Goal: Task Accomplishment & Management: Use online tool/utility

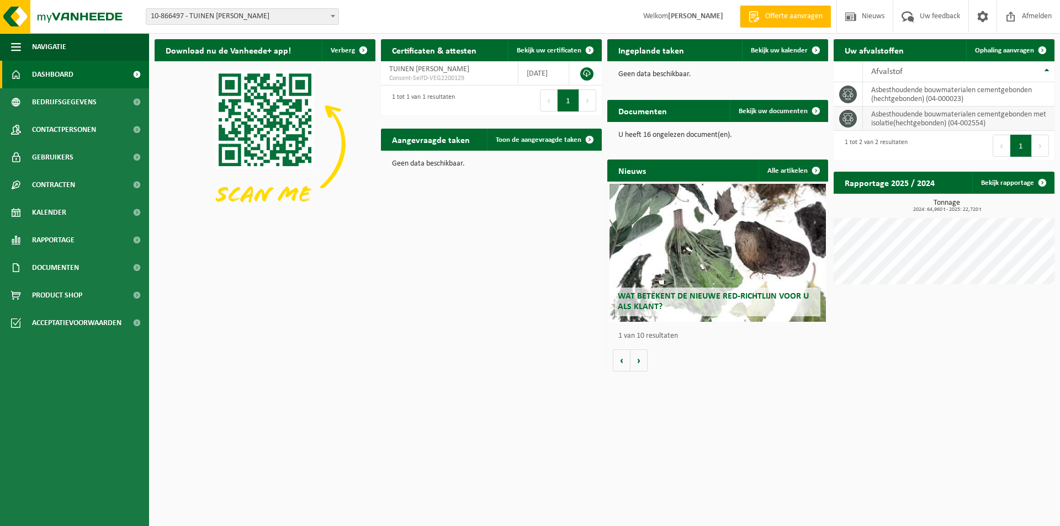
click at [849, 119] on icon at bounding box center [848, 118] width 11 height 11
click at [1019, 148] on button "1" at bounding box center [1022, 146] width 22 height 22
click at [734, 51] on div "Ingeplande taken Bekijk uw kalender" at bounding box center [717, 50] width 221 height 22
click at [811, 51] on span at bounding box center [816, 50] width 22 height 22
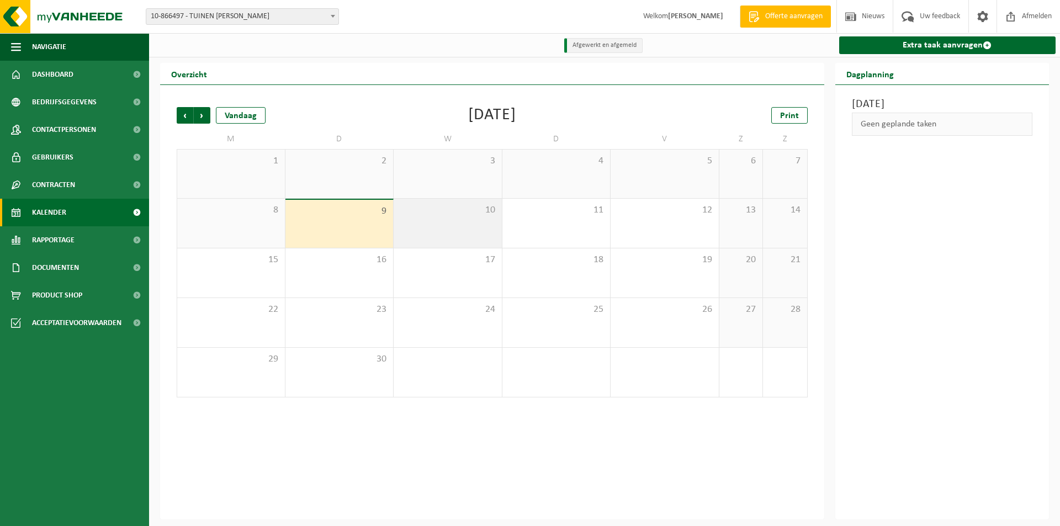
click at [455, 228] on div "10" at bounding box center [448, 223] width 108 height 49
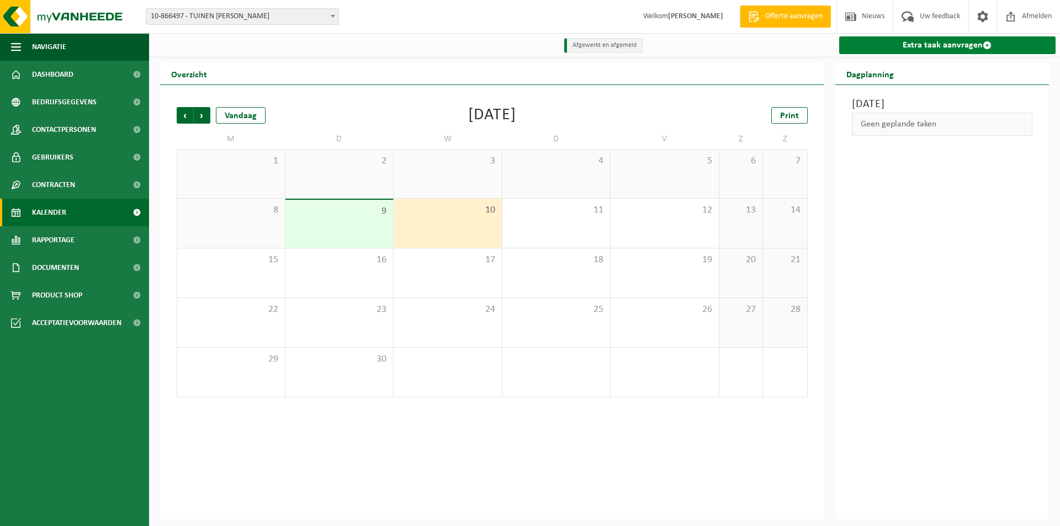
click at [911, 46] on link "Extra taak aanvragen" at bounding box center [947, 45] width 217 height 18
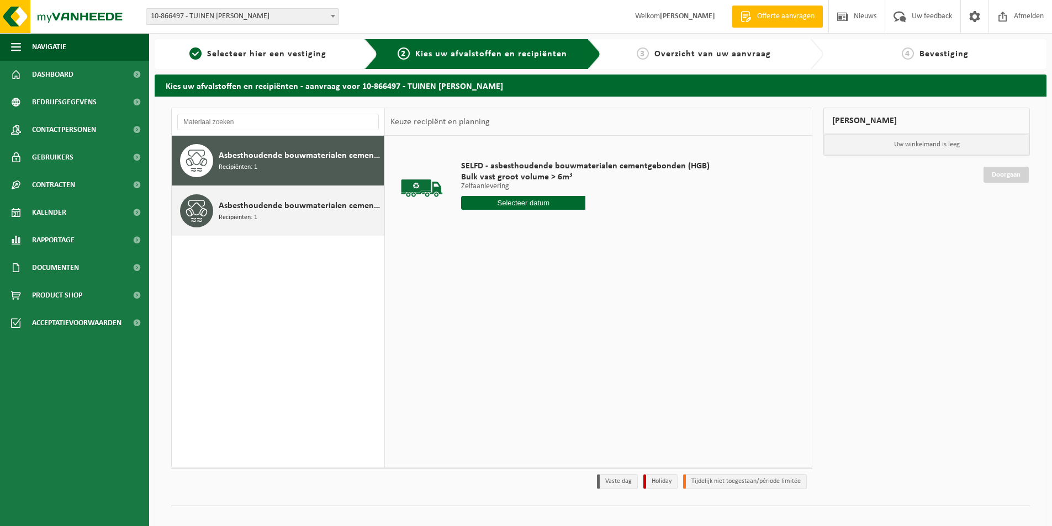
click at [229, 213] on span "Recipiënten: 1" at bounding box center [238, 218] width 39 height 10
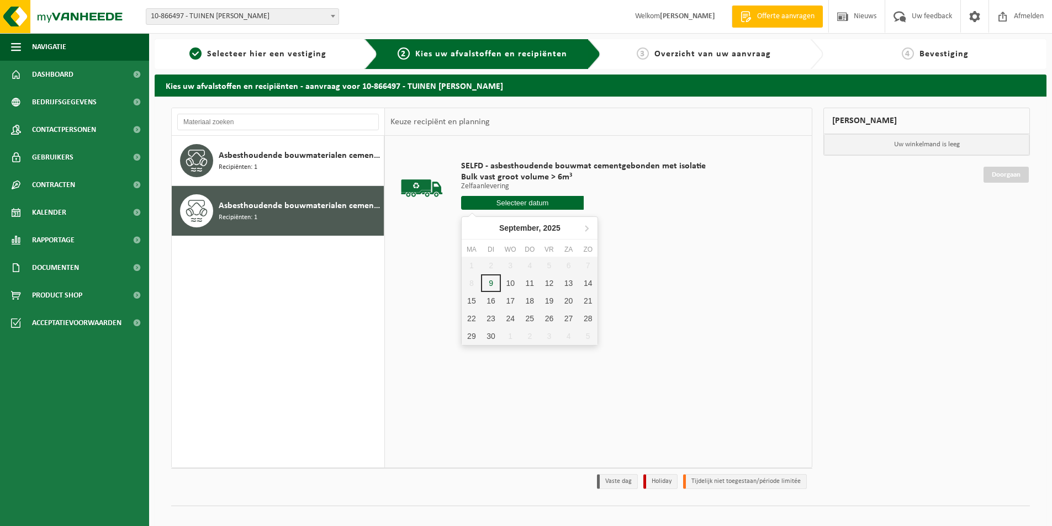
click at [503, 200] on input "text" at bounding box center [522, 203] width 123 height 14
click at [512, 284] on div "10" at bounding box center [510, 283] width 19 height 18
type input "Van 2025-09-10"
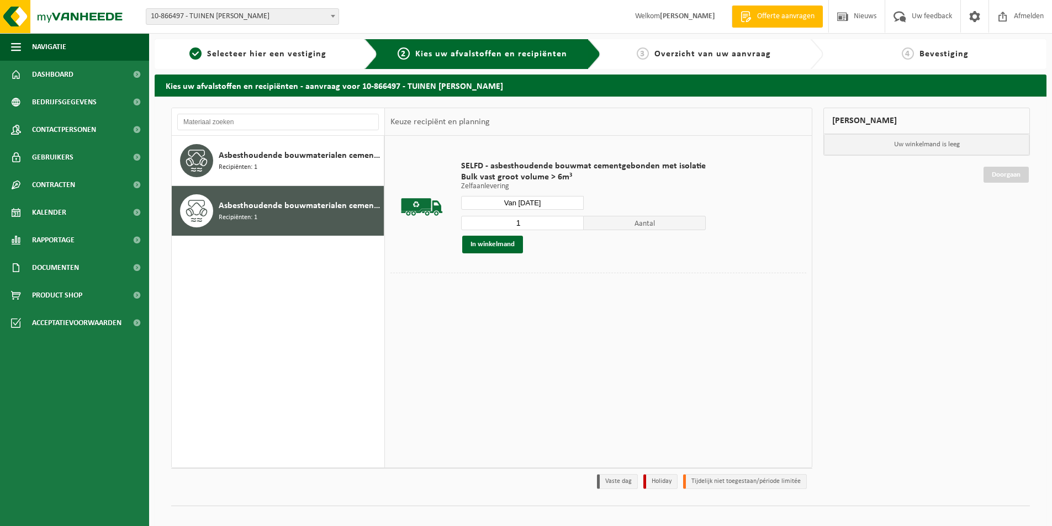
click at [311, 211] on span "Asbesthoudende bouwmaterialen cementgebonden met isolatie(hechtgebonden)" at bounding box center [300, 205] width 162 height 13
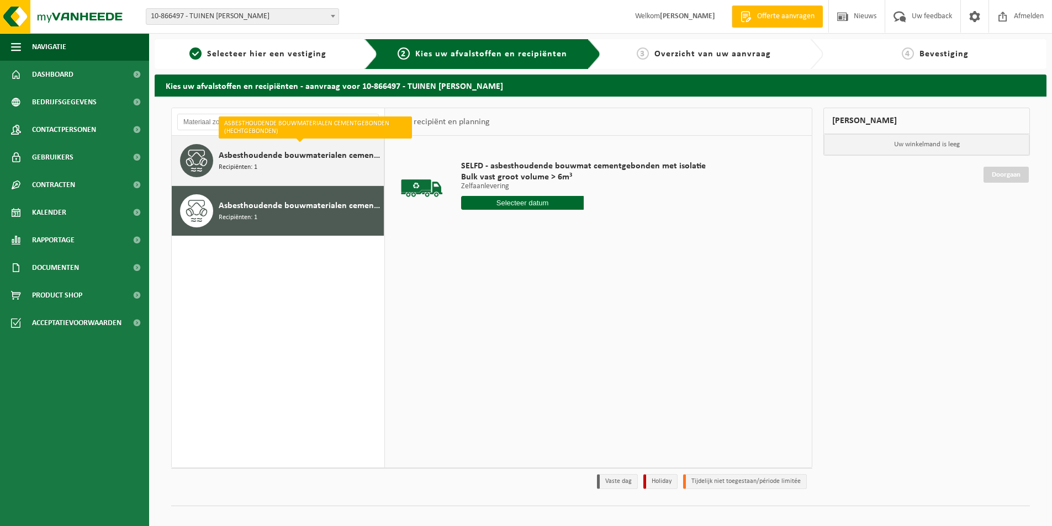
click at [294, 167] on div "Asbesthoudende bouwmaterialen cementgebonden (hechtgebonden) Recipiënten: 1" at bounding box center [300, 160] width 162 height 33
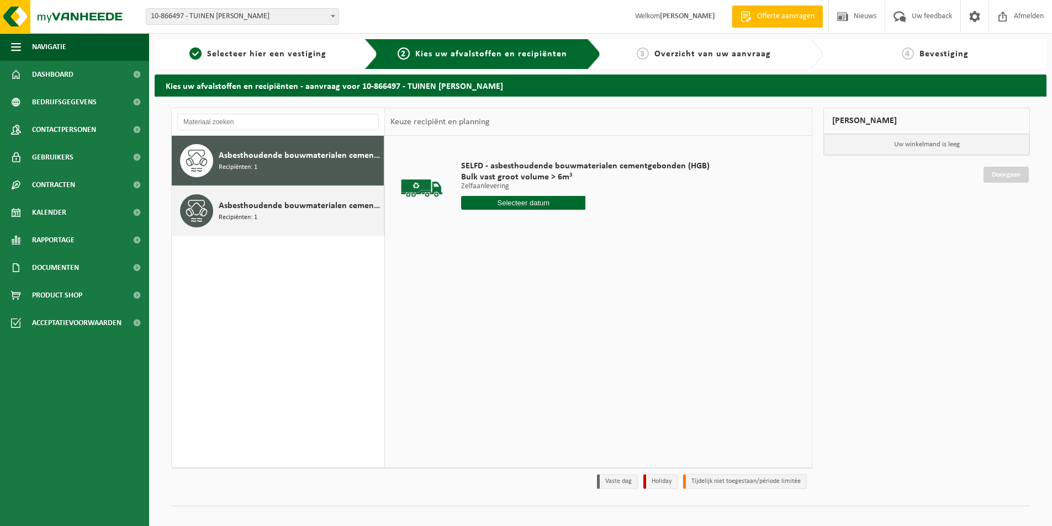
click at [291, 202] on span "Asbesthoudende bouwmaterialen cementgebonden met isolatie(hechtgebonden)" at bounding box center [300, 205] width 162 height 13
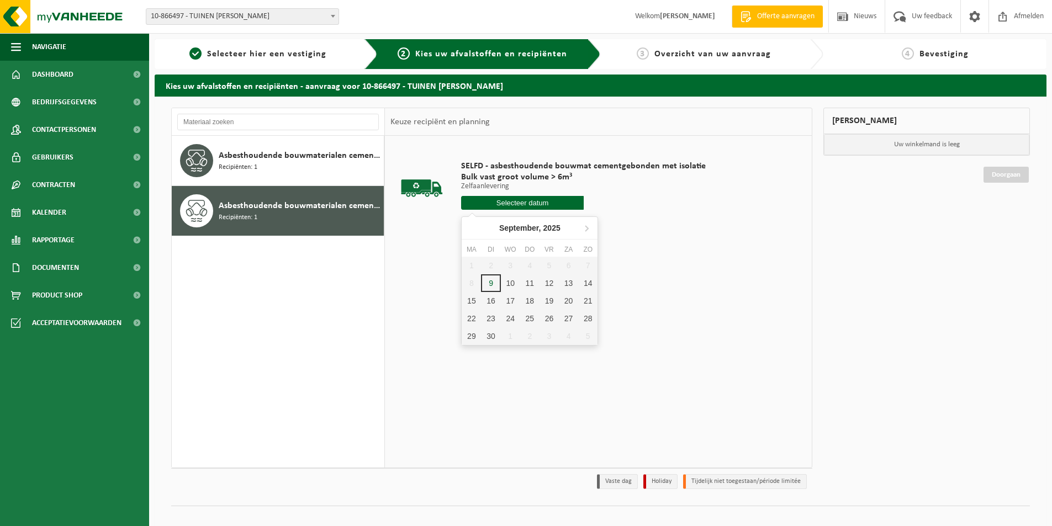
click at [527, 202] on input "text" at bounding box center [522, 203] width 123 height 14
click at [510, 279] on div "10" at bounding box center [510, 283] width 19 height 18
type input "Van 2025-09-10"
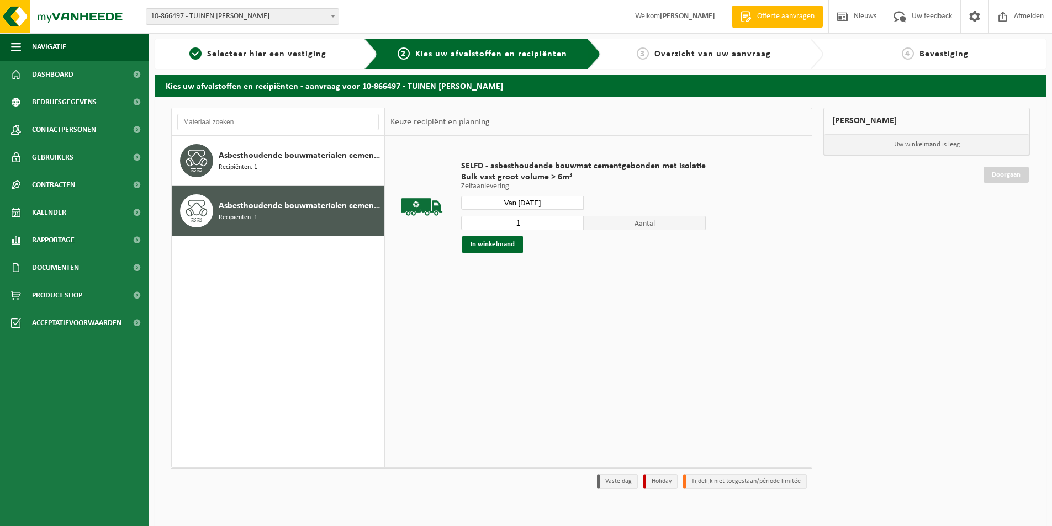
click at [573, 227] on input "1" at bounding box center [522, 223] width 123 height 14
type input "2"
click at [573, 223] on input "2" at bounding box center [522, 223] width 123 height 14
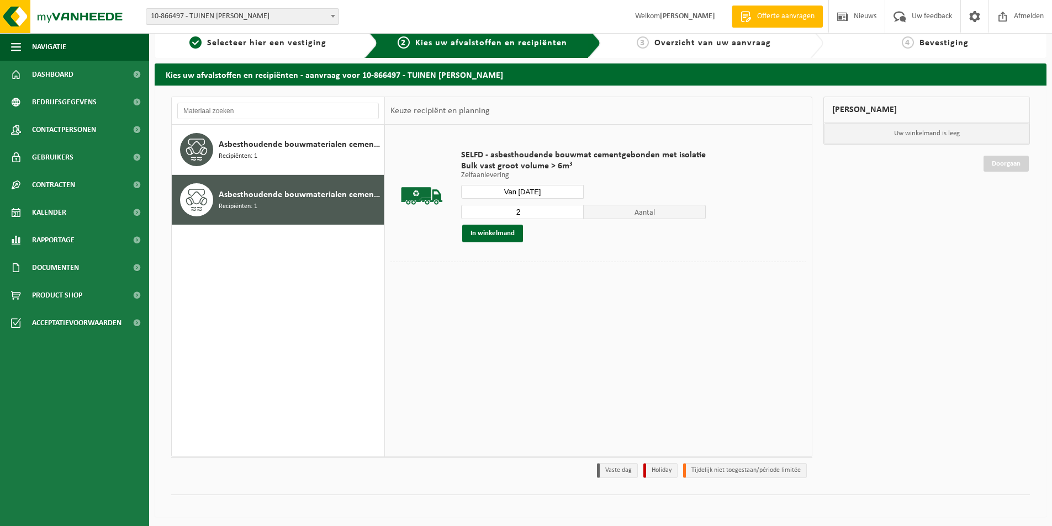
scroll to position [13, 0]
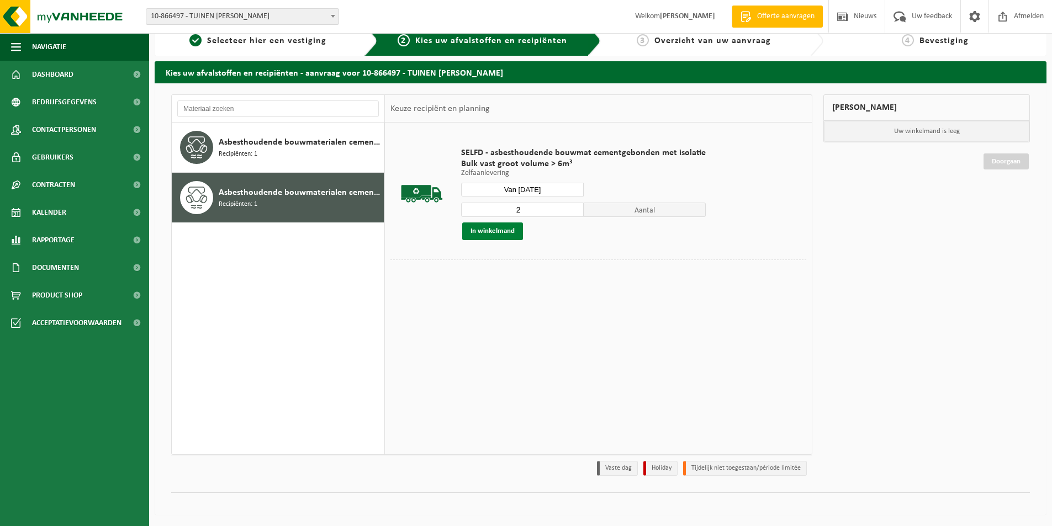
click at [494, 233] on button "In winkelmand" at bounding box center [492, 232] width 61 height 18
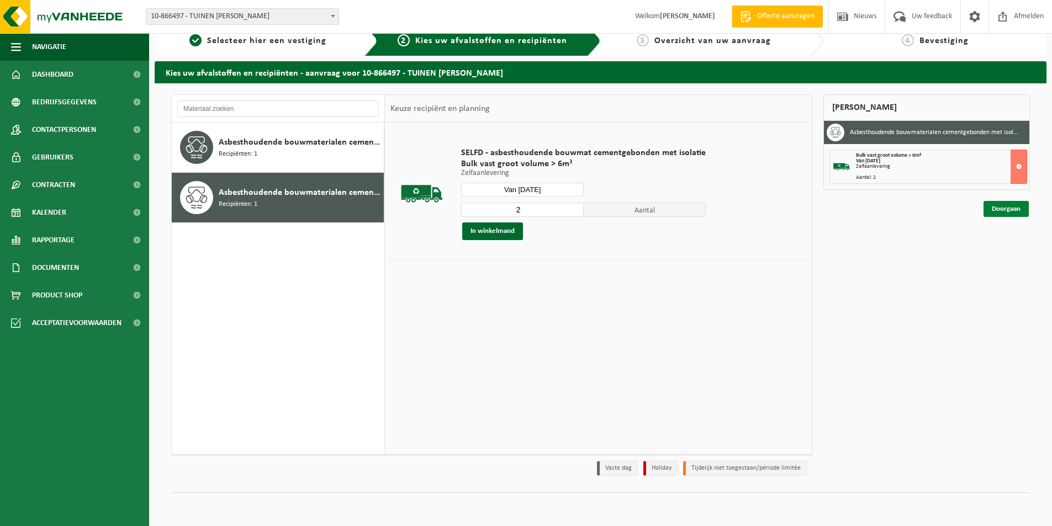
click at [999, 209] on link "Doorgaan" at bounding box center [1006, 209] width 45 height 16
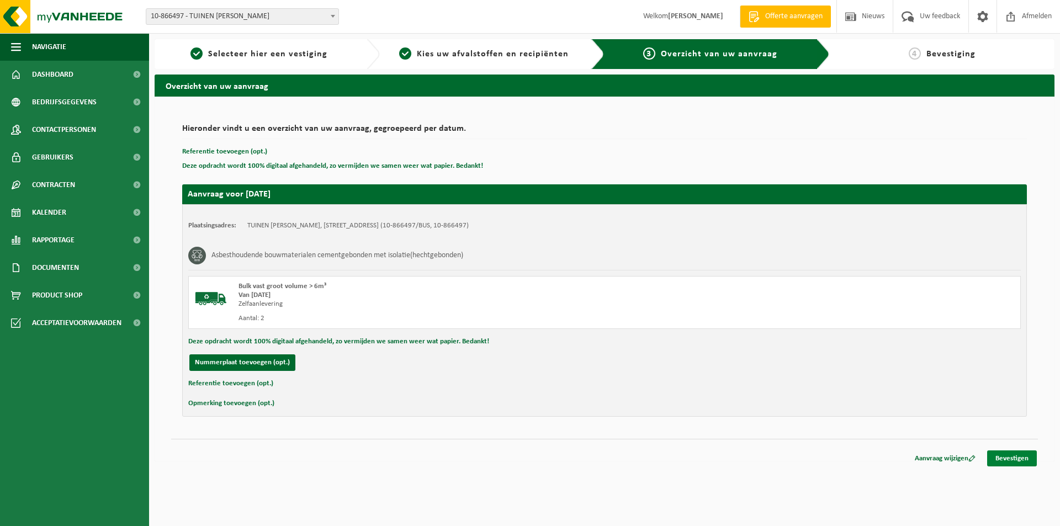
click at [1003, 456] on link "Bevestigen" at bounding box center [1012, 459] width 50 height 16
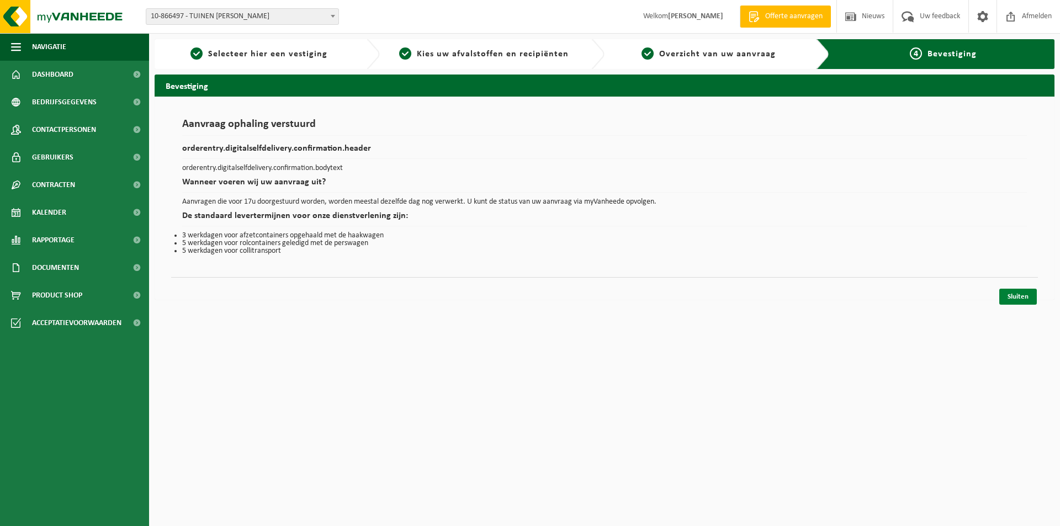
click at [1019, 295] on link "Sluiten" at bounding box center [1019, 297] width 38 height 16
